Goal: Task Accomplishment & Management: Use online tool/utility

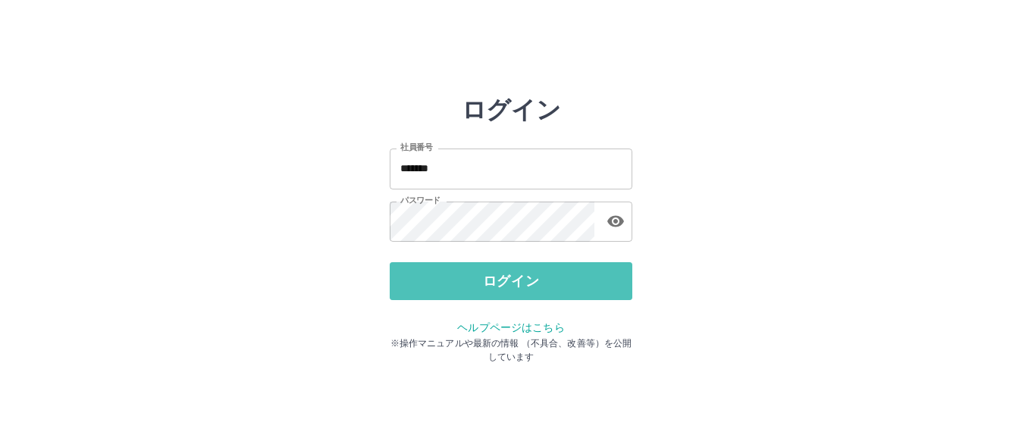
click at [528, 286] on button "ログイン" at bounding box center [511, 281] width 243 height 38
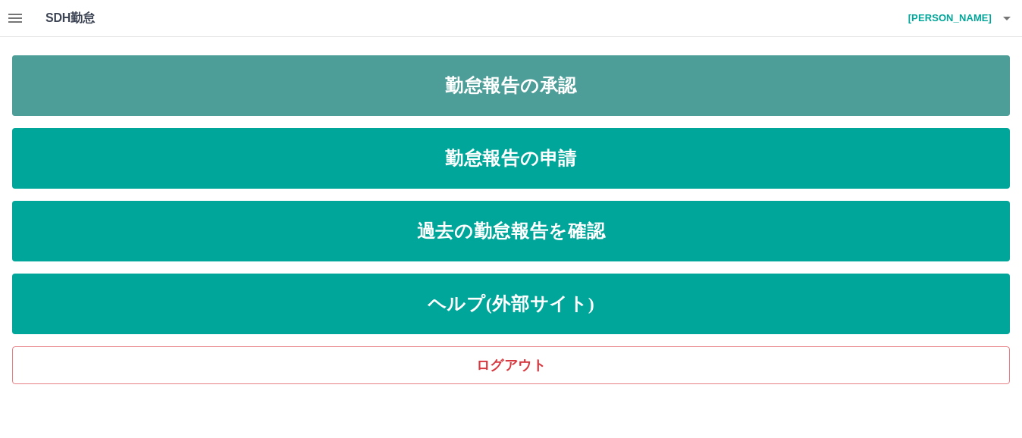
click at [534, 75] on link "勤怠報告の承認" at bounding box center [510, 85] width 997 height 61
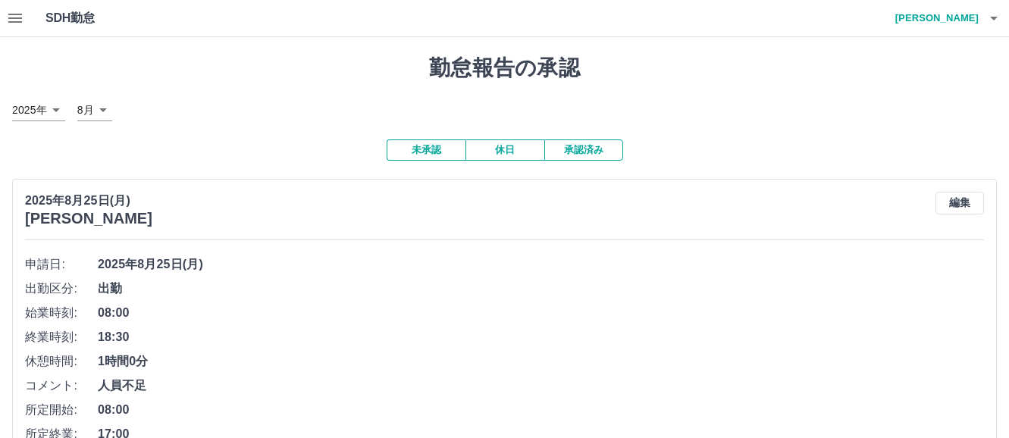
click at [18, 22] on icon "button" at bounding box center [15, 18] width 14 height 9
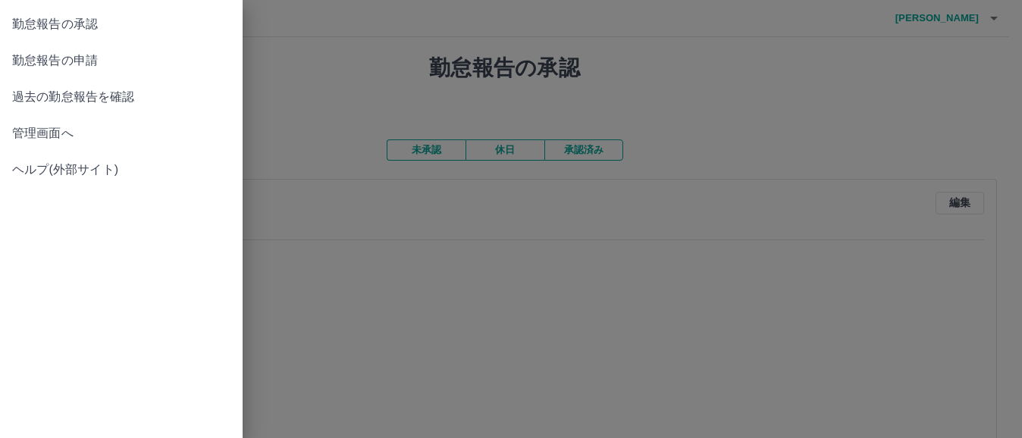
click at [52, 136] on span "管理画面へ" at bounding box center [121, 133] width 218 height 18
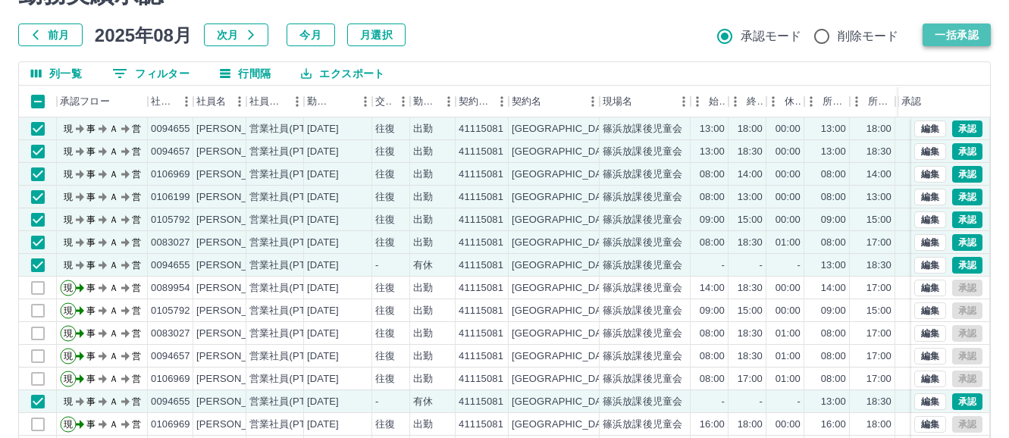
click at [975, 35] on button "一括承認" at bounding box center [956, 34] width 68 height 23
